Goal: Information Seeking & Learning: Find specific fact

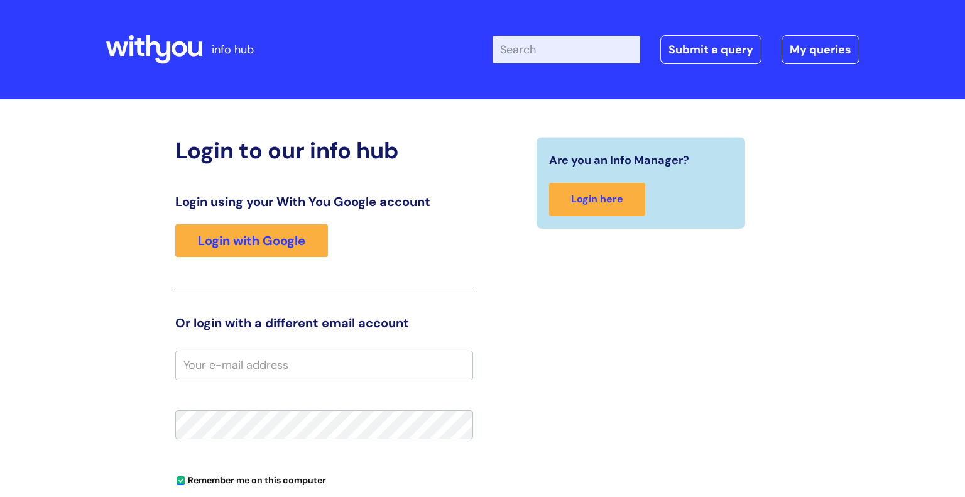
click at [555, 61] on input "Enter your search term here..." at bounding box center [567, 50] width 148 height 28
type input "internal vacancies"
click button "Search" at bounding box center [0, 0] width 0 height 0
click at [521, 46] on input "Enter your search term here..." at bounding box center [567, 50] width 148 height 28
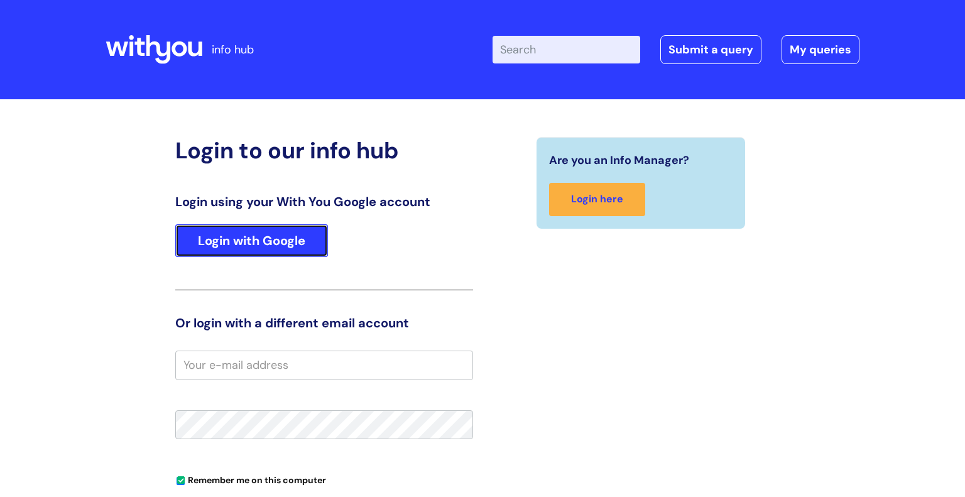
click at [292, 244] on link "Login with Google" at bounding box center [251, 240] width 153 height 33
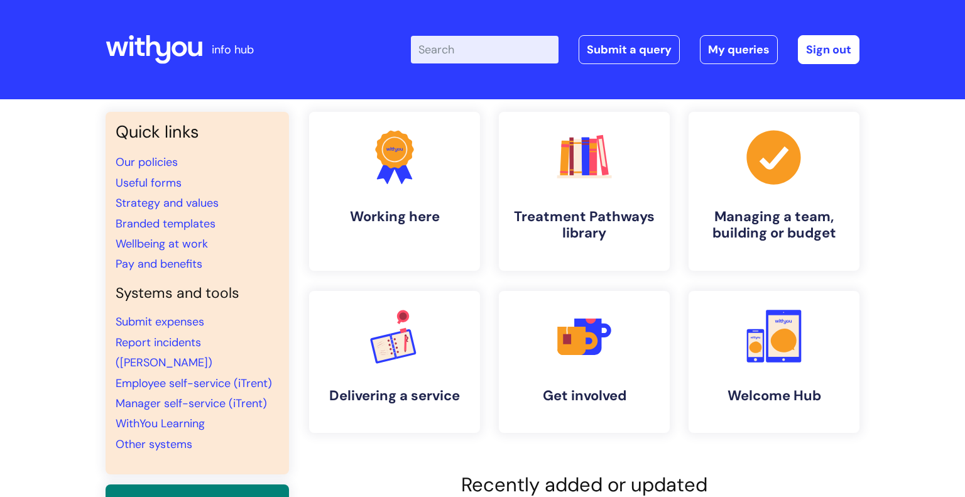
click at [465, 43] on input "Enter your search term here..." at bounding box center [485, 50] width 148 height 28
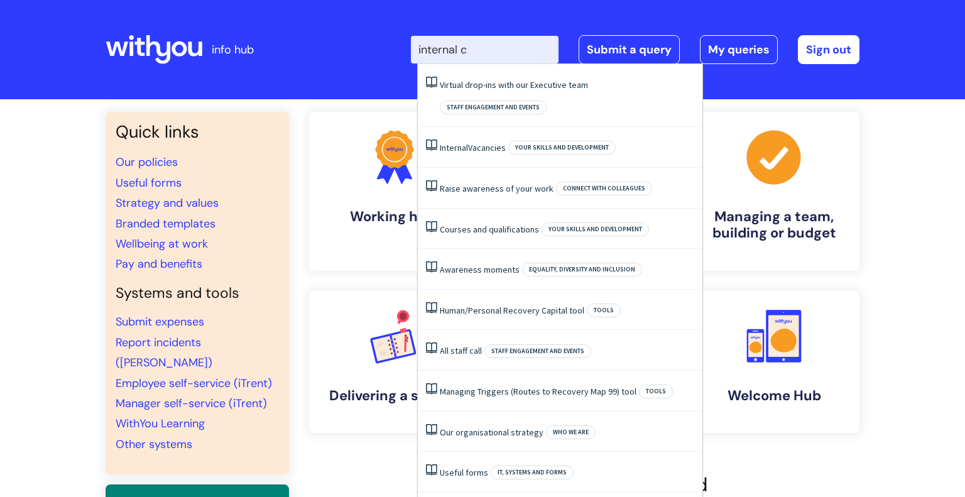
type input "internal"
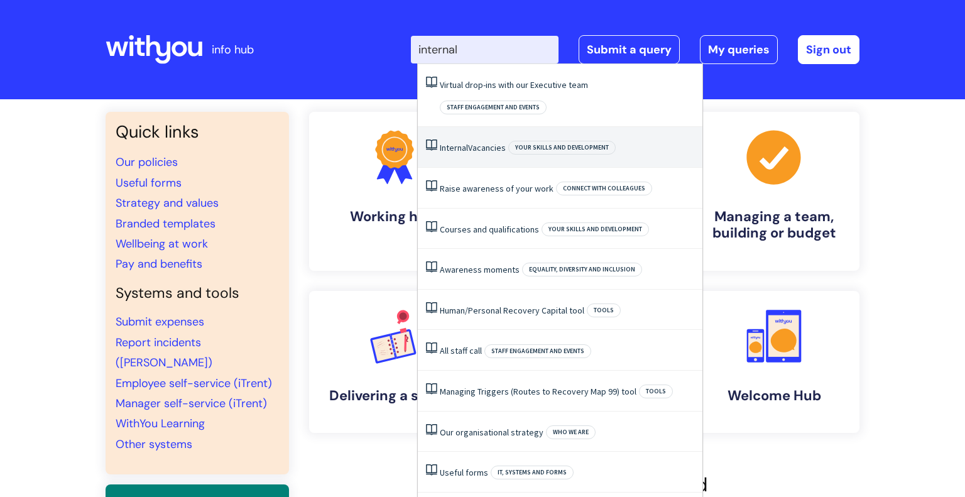
click at [509, 141] on span "Your skills and development" at bounding box center [561, 148] width 107 height 14
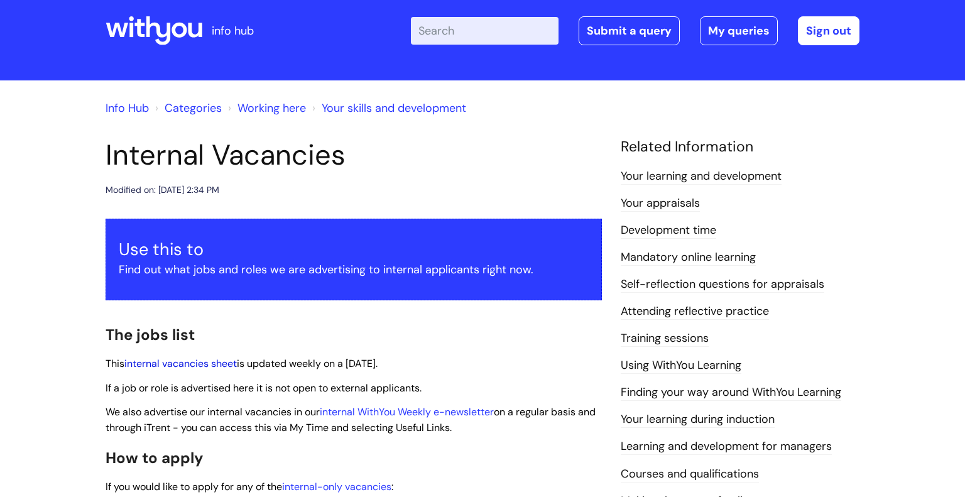
scroll to position [19, 0]
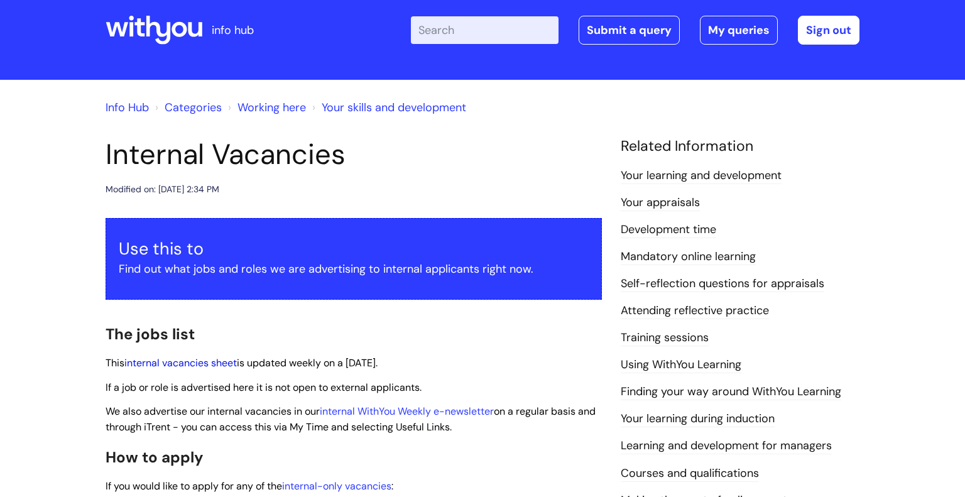
click at [193, 359] on link "internal vacancies sheet" at bounding box center [180, 362] width 112 height 13
